Goal: Find specific page/section: Find specific page/section

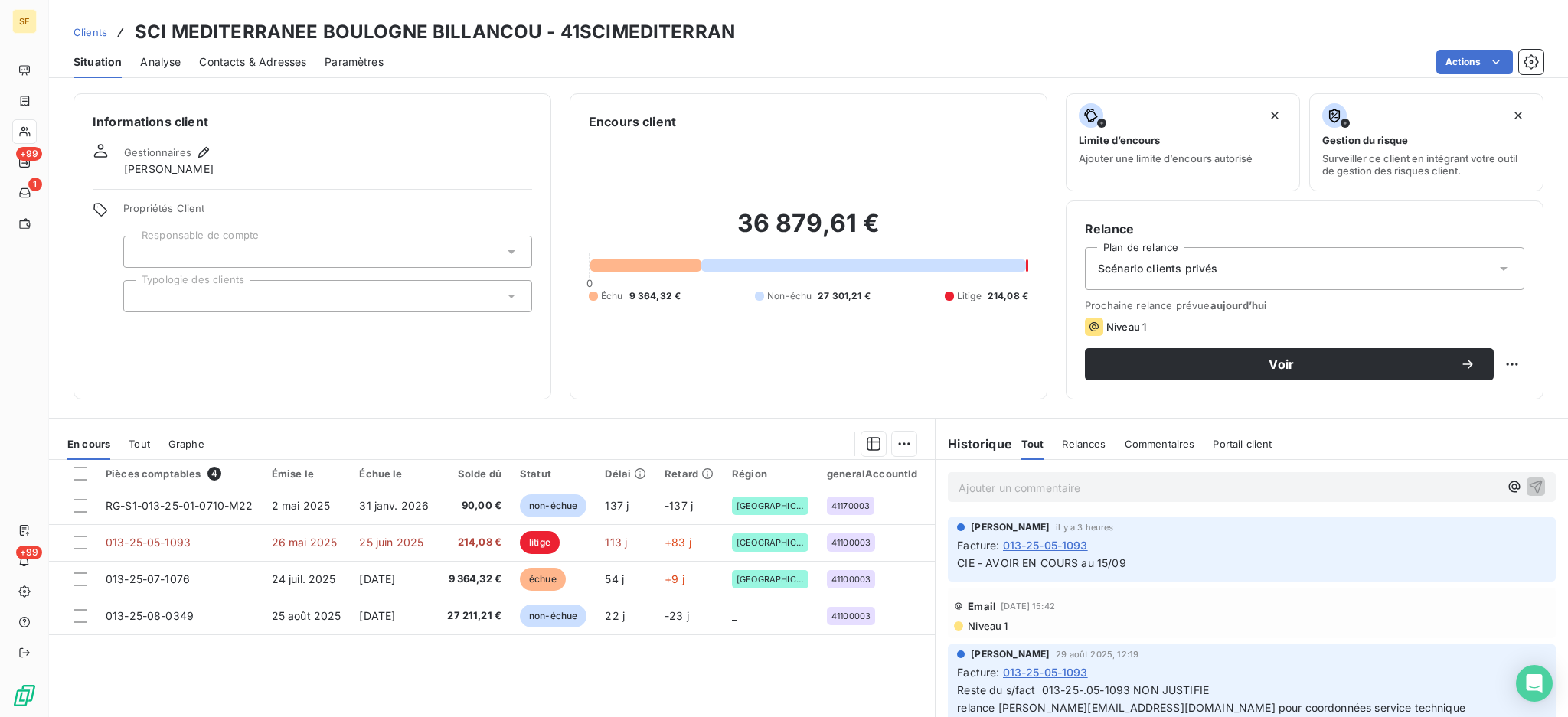
click at [261, 60] on span "Contacts & Adresses" at bounding box center [252, 62] width 107 height 15
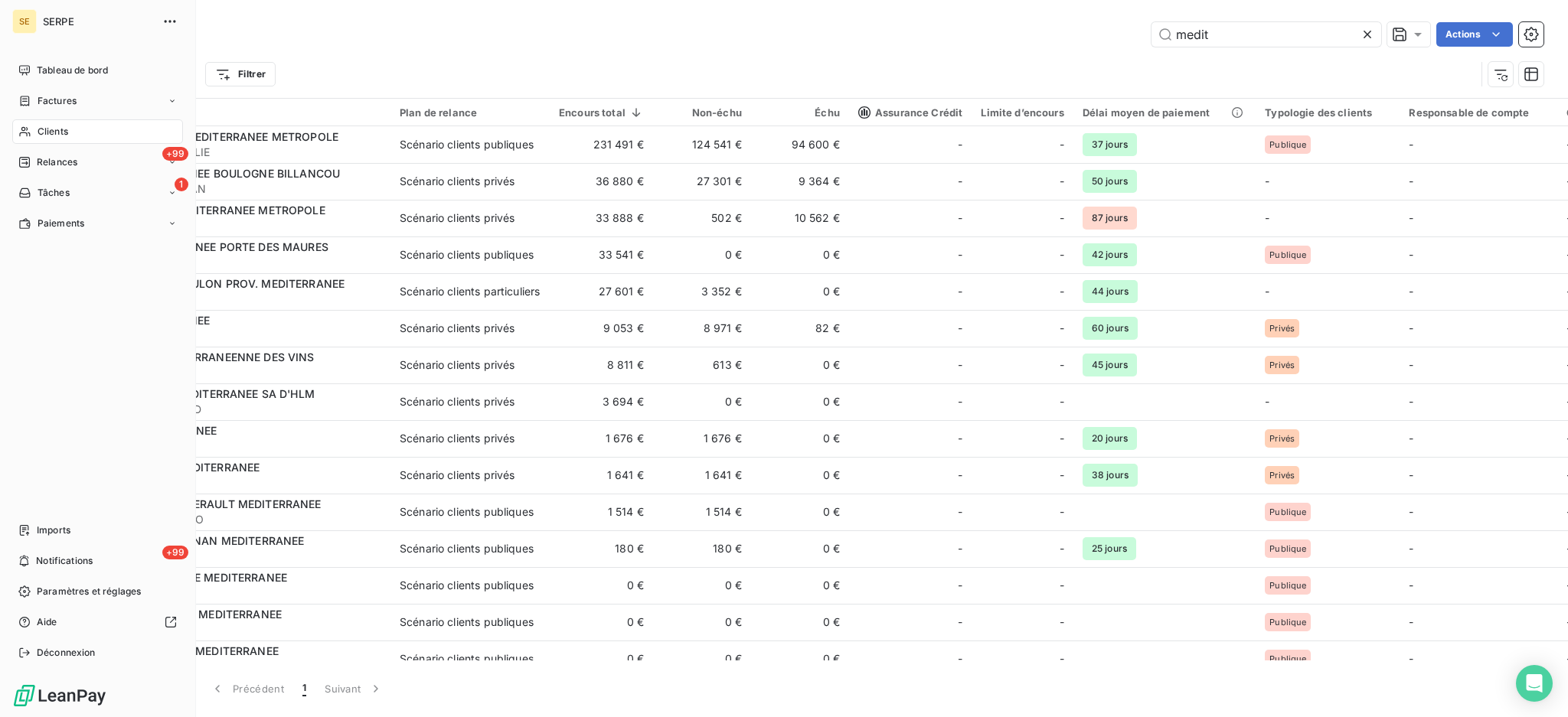
click at [51, 134] on span "Clients" at bounding box center [53, 132] width 31 height 14
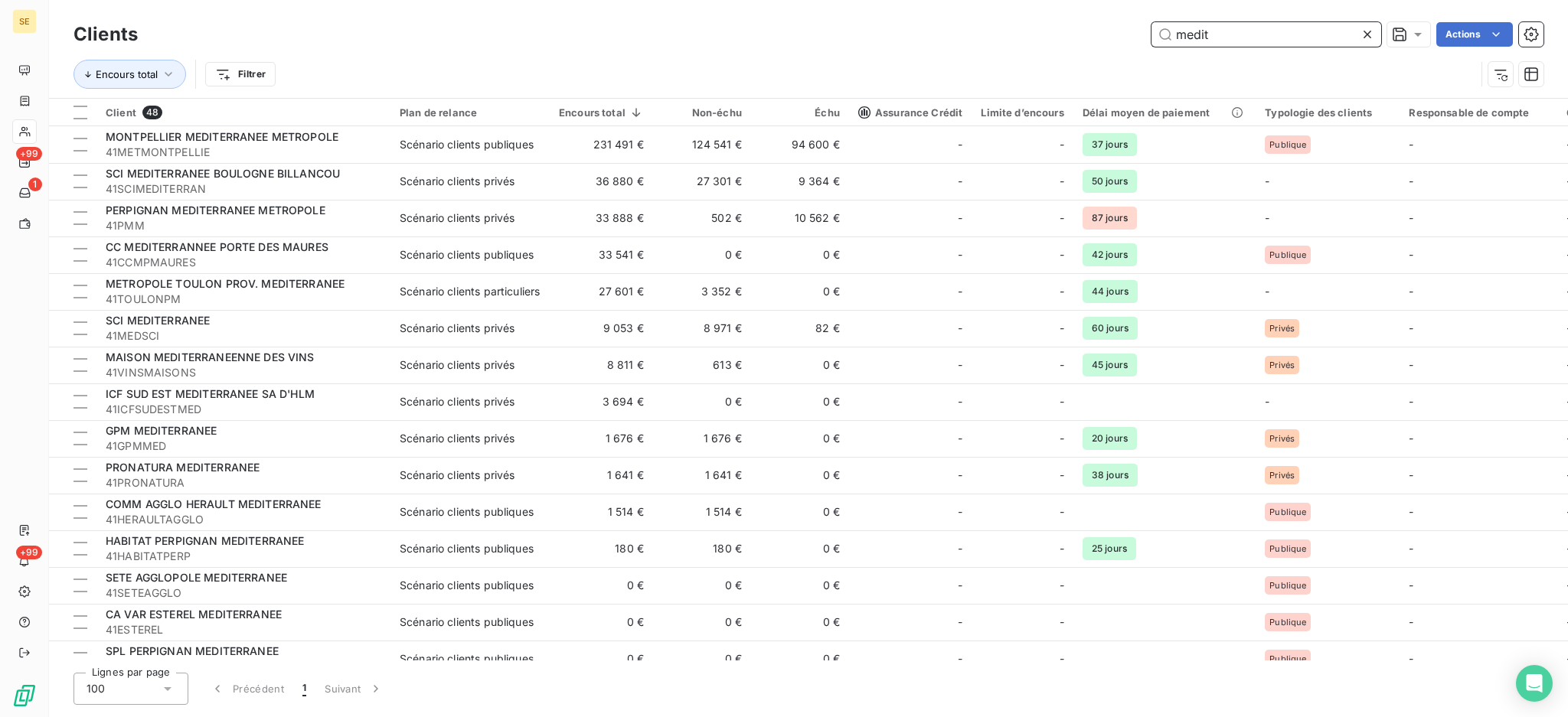
click at [1235, 33] on input "medit" at bounding box center [1266, 34] width 229 height 25
click at [1235, 32] on input "medit" at bounding box center [1266, 34] width 229 height 25
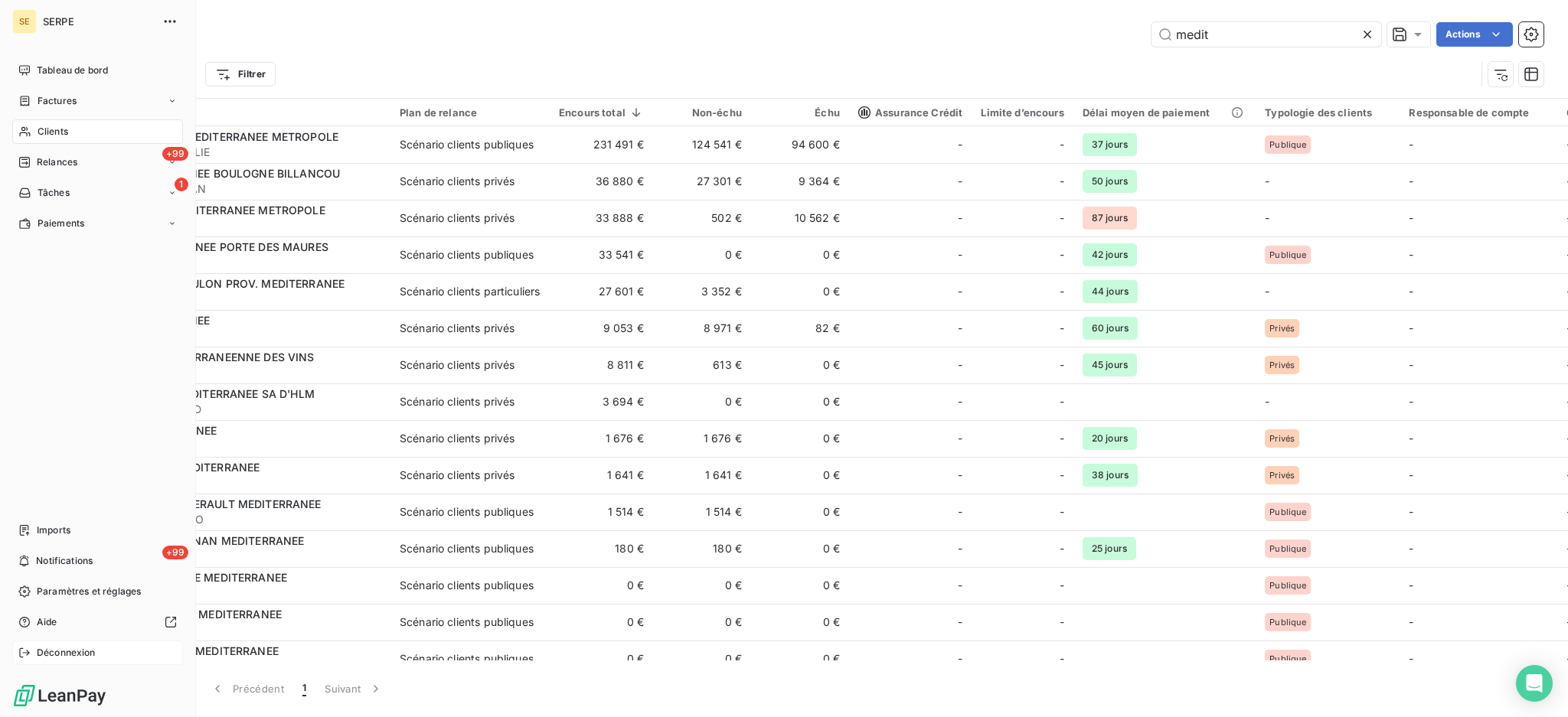
click at [70, 645] on div "Déconnexion" at bounding box center [97, 653] width 170 height 25
